Goal: Find specific page/section: Find specific page/section

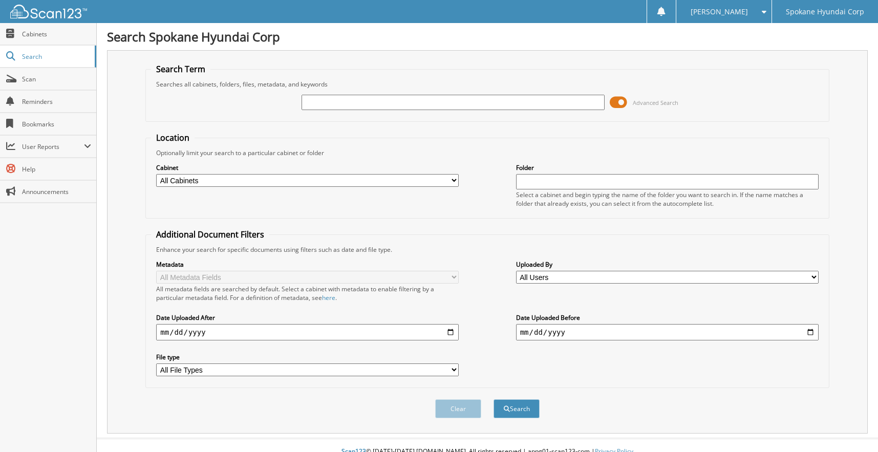
click at [415, 111] on div "Advanced Search" at bounding box center [487, 103] width 672 height 28
click at [415, 108] on input "text" at bounding box center [453, 102] width 303 height 15
type input "34452"
click at [494, 399] on button "Search" at bounding box center [517, 408] width 46 height 19
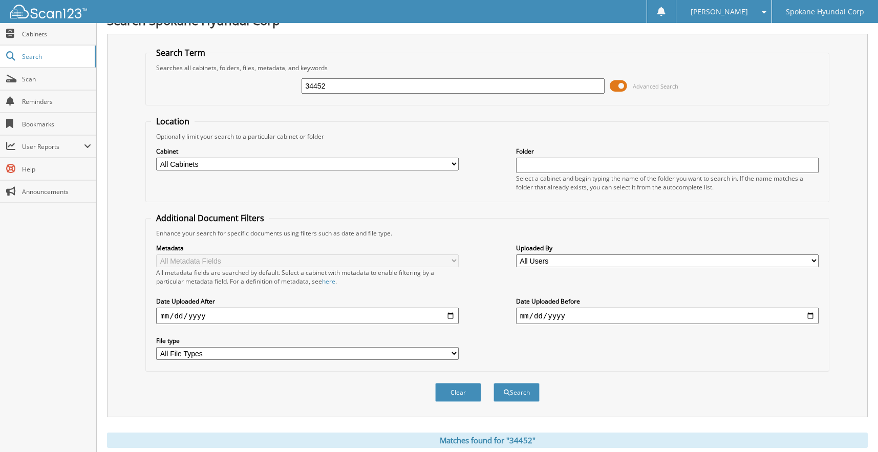
scroll to position [432, 0]
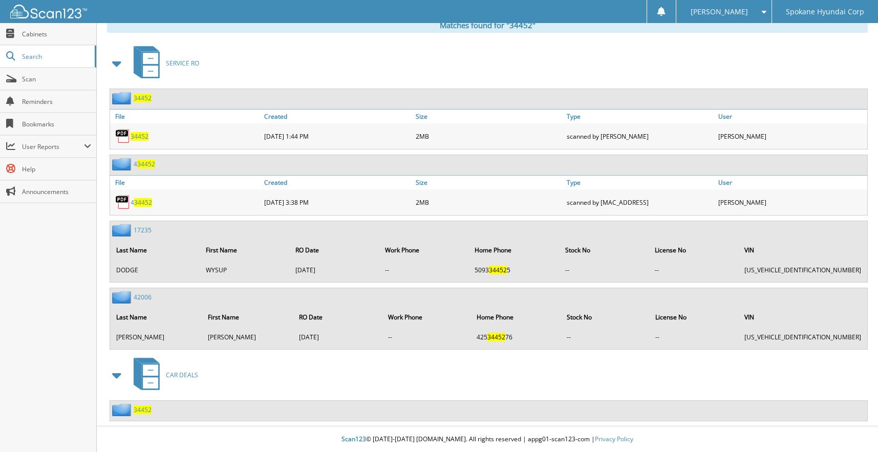
click at [137, 409] on span "34452" at bounding box center [143, 410] width 18 height 9
